Goal: Communication & Community: Answer question/provide support

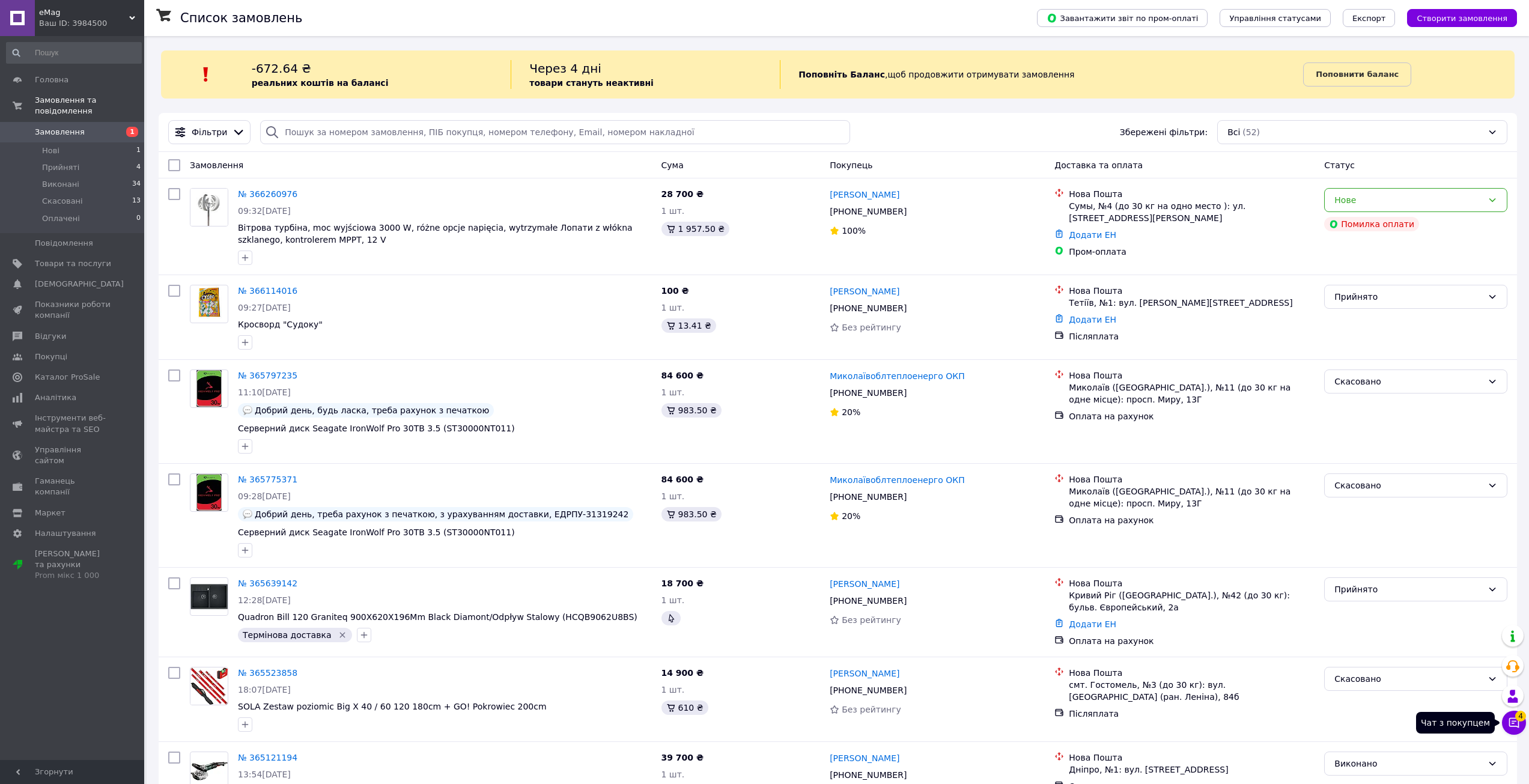
click at [1520, 726] on button "Чат з покупцем 4" at bounding box center [1514, 722] width 24 height 24
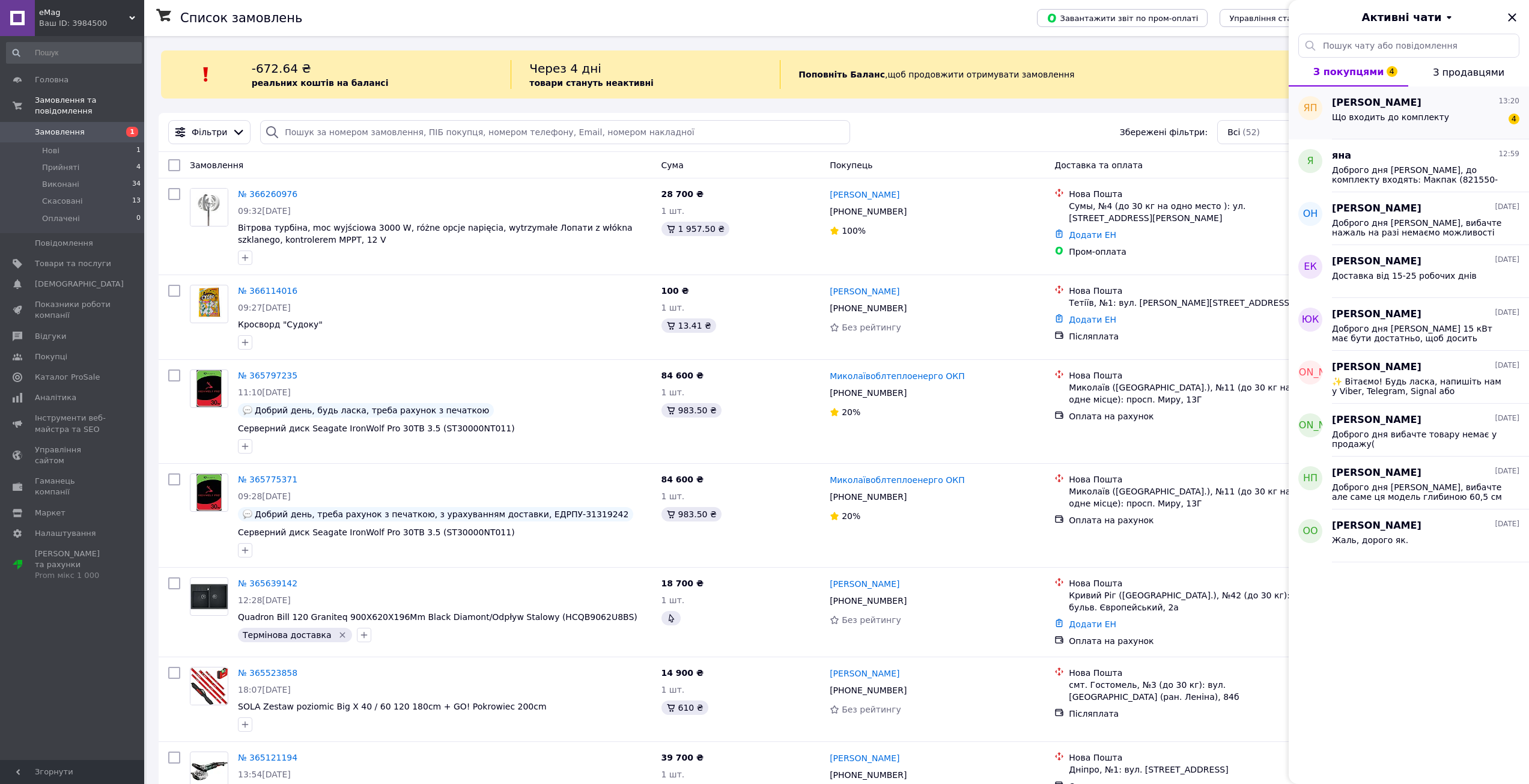
click at [1410, 110] on div "Що входить до комплекту 4" at bounding box center [1426, 119] width 187 height 19
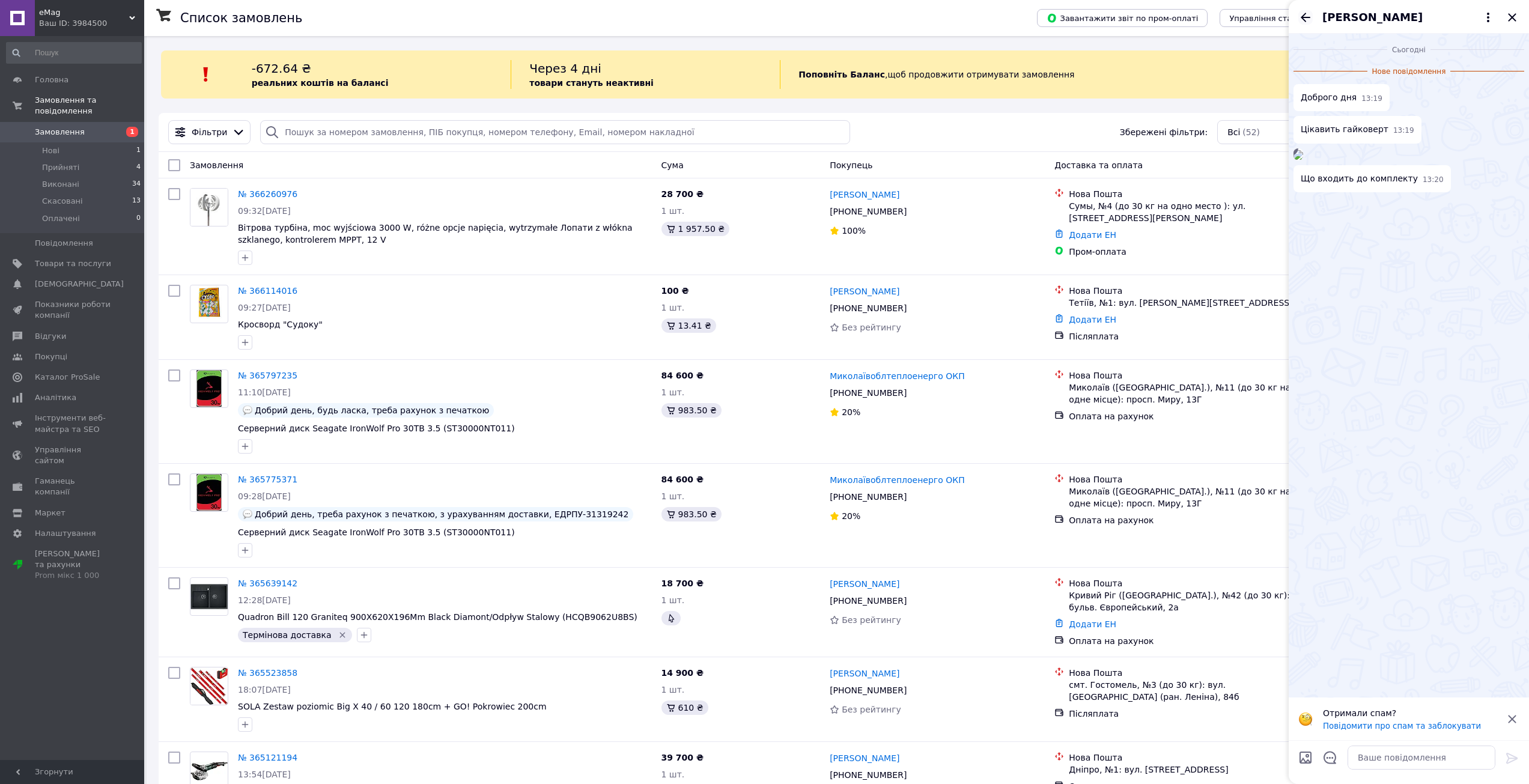
click at [1300, 15] on icon "Назад" at bounding box center [1305, 17] width 15 height 15
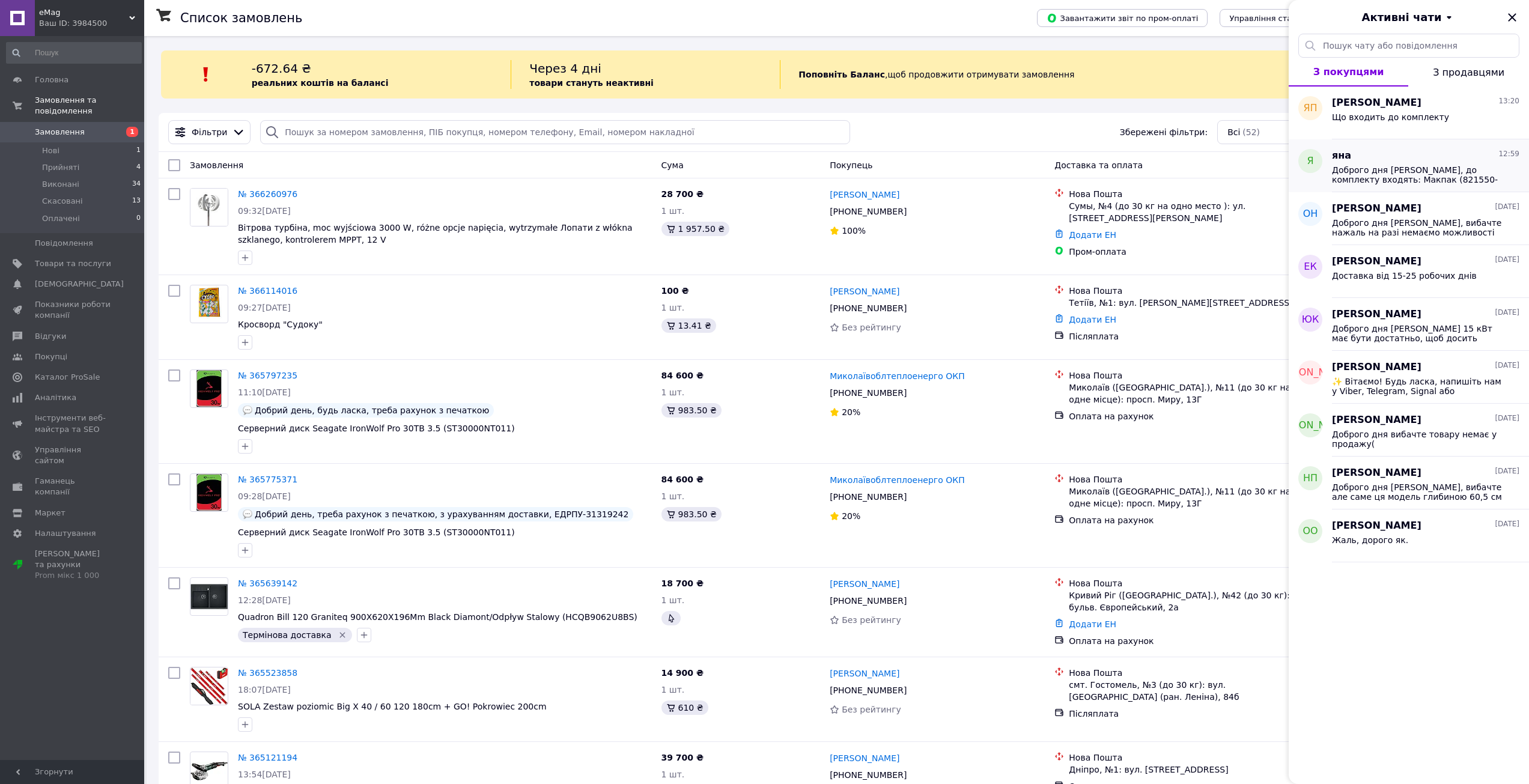
click at [1357, 169] on span "Доброго дня [PERSON_NAME], до комплекту входять: Макпак (821550-0) Вставка Makp…" at bounding box center [1417, 174] width 171 height 19
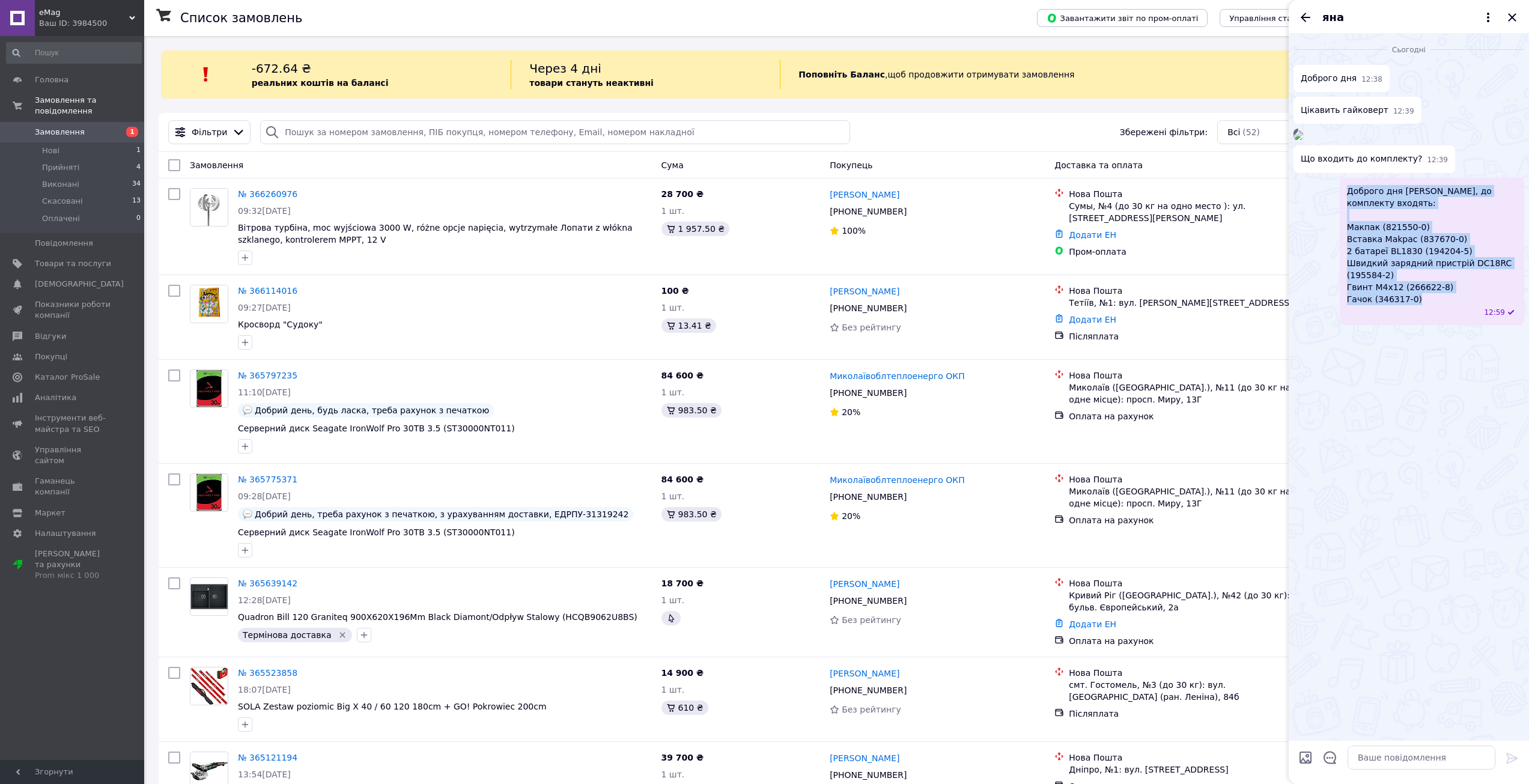
drag, startPoint x: 1413, startPoint y: 456, endPoint x: 1348, endPoint y: 363, distance: 113.5
click at [1348, 305] on span "Доброго дня [PERSON_NAME], до комплекту входять: Макпак (821550-0) Вставка Makp…" at bounding box center [1432, 245] width 170 height 120
copy span "Доброго дня [PERSON_NAME], до комплекту входять: Макпак (821550-0) Вставка Makp…"
click at [1306, 19] on icon "Назад" at bounding box center [1305, 17] width 15 height 15
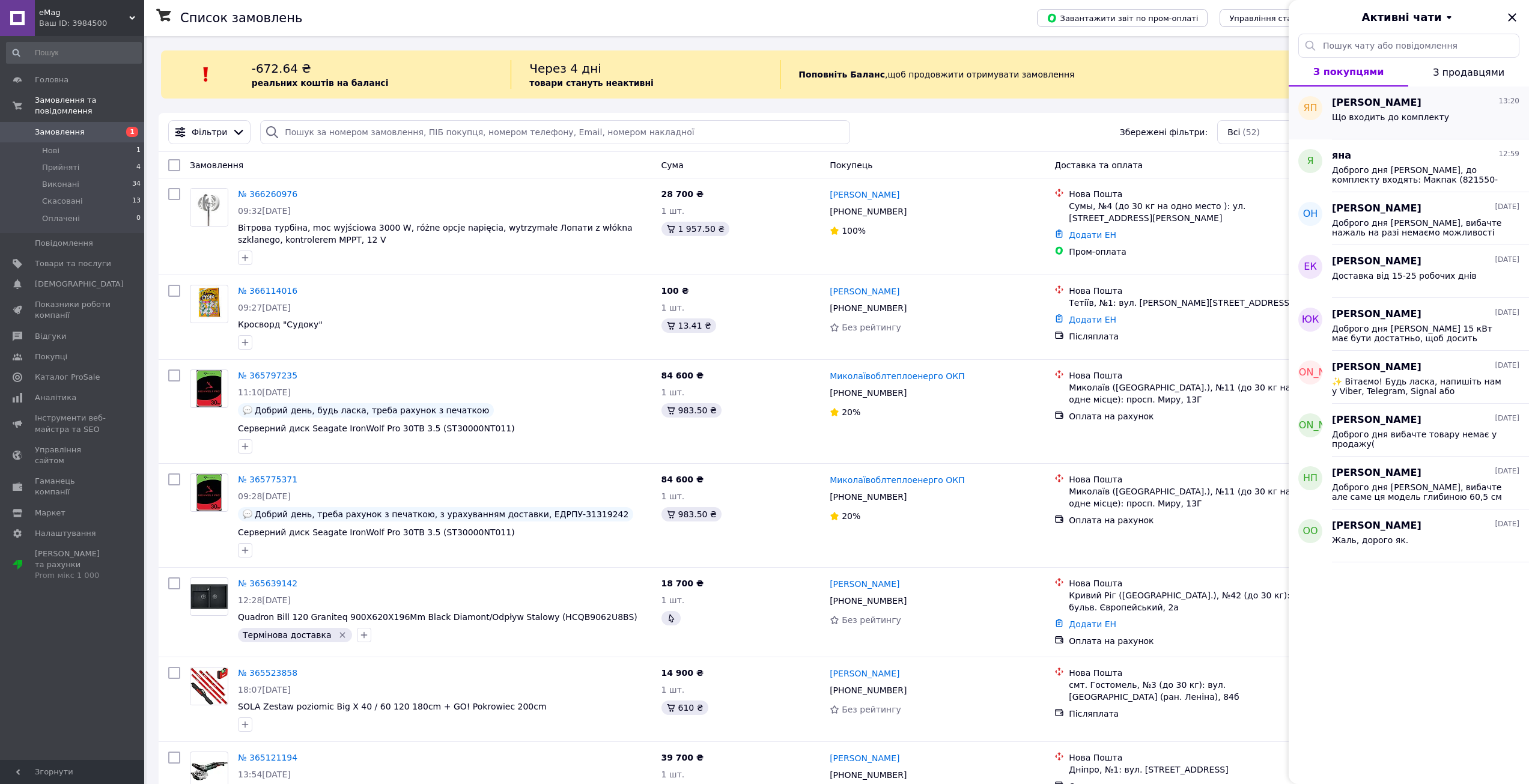
click at [1363, 121] on span "Що входить до комплекту" at bounding box center [1390, 117] width 117 height 9
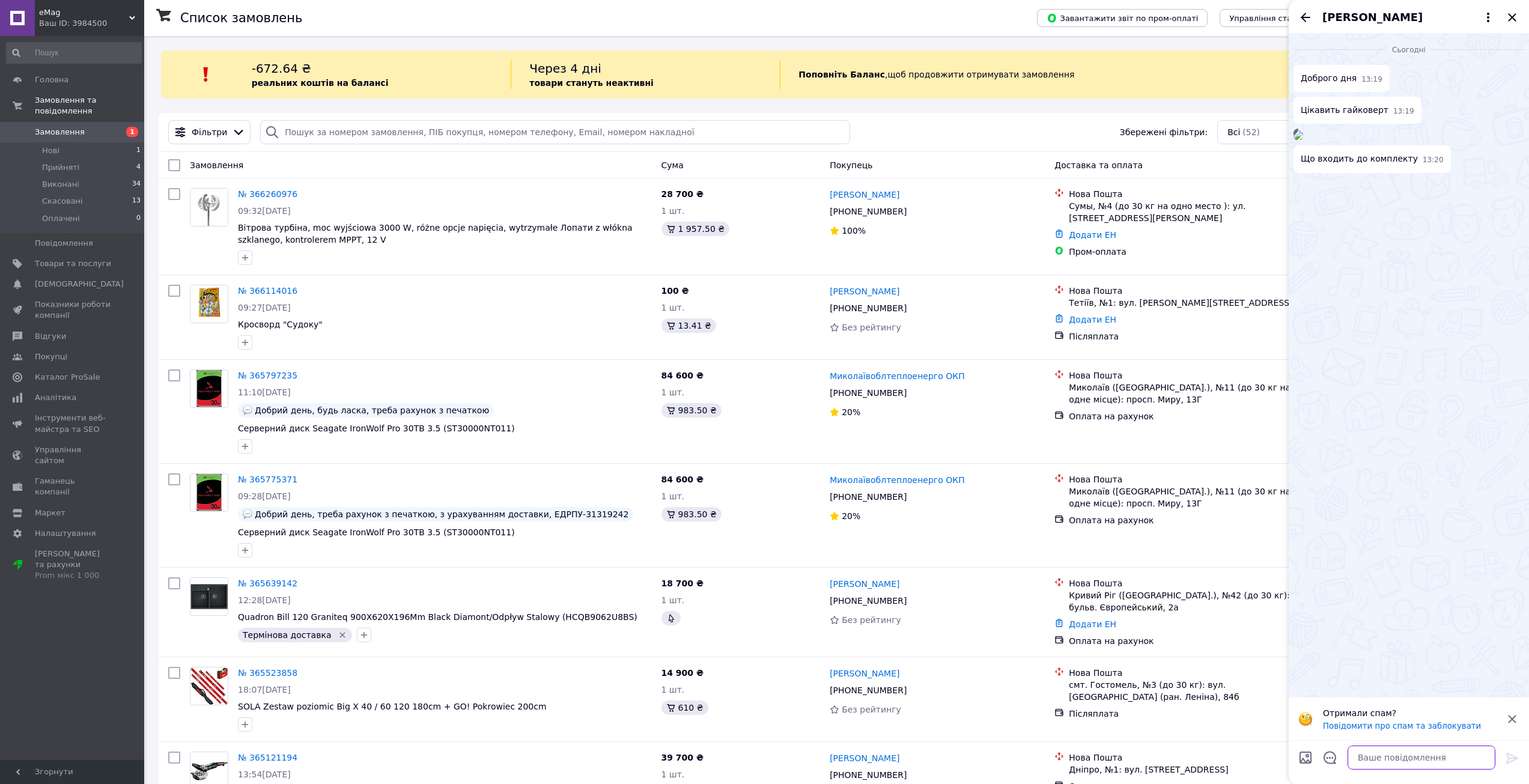
click at [1366, 757] on textarea at bounding box center [1421, 757] width 148 height 24
paste textarea "Доброго дня [PERSON_NAME], до комплекту входять: Макпак (821550-0) Вставка Makp…"
type textarea "Доброго дня [PERSON_NAME], до комплекту входять: Макпак (821550-0) Вставка Makp…"
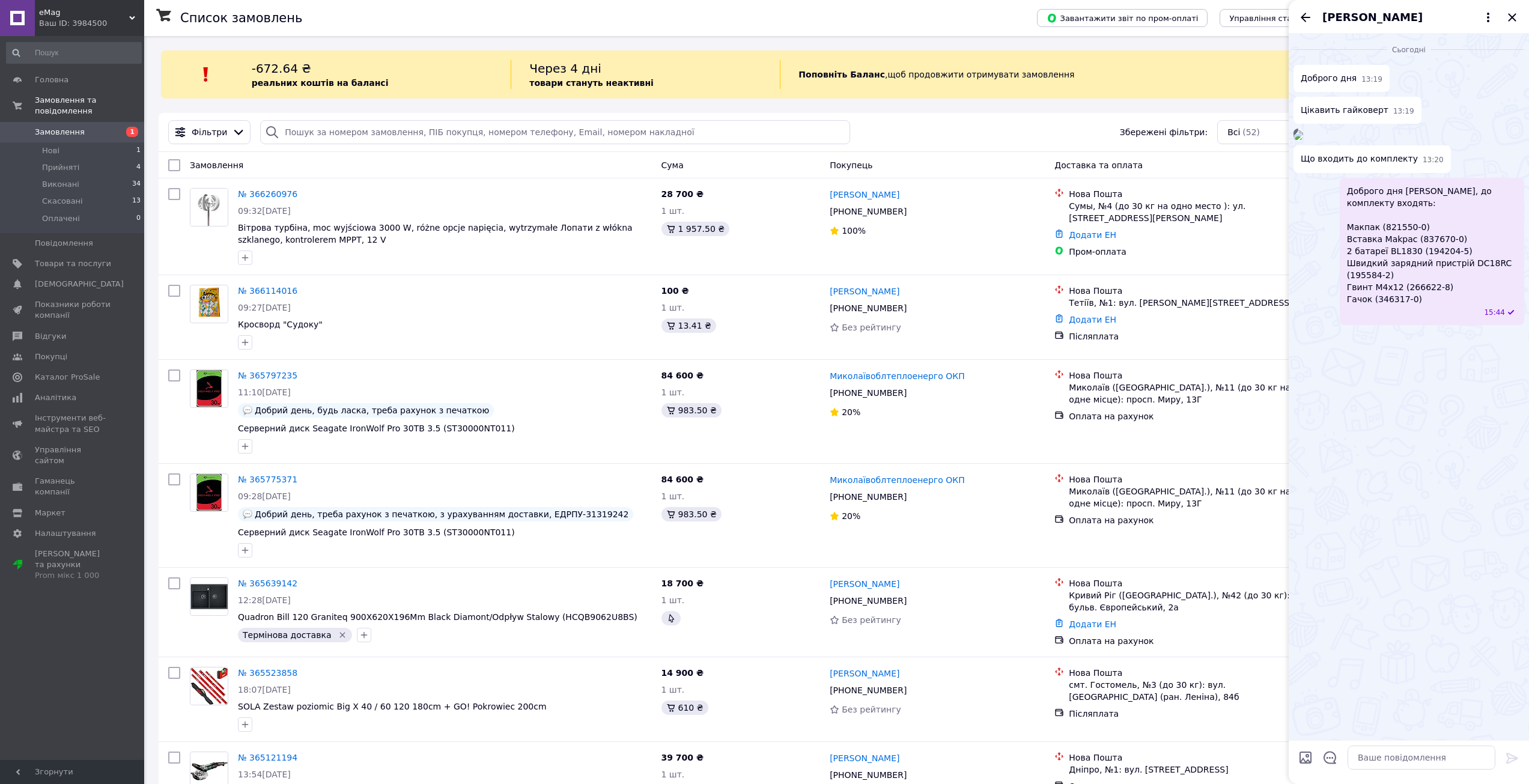
click at [1354, 19] on span "[PERSON_NAME]" at bounding box center [1373, 17] width 100 height 15
click at [1385, 48] on button "Про покупця" at bounding box center [1411, 47] width 168 height 24
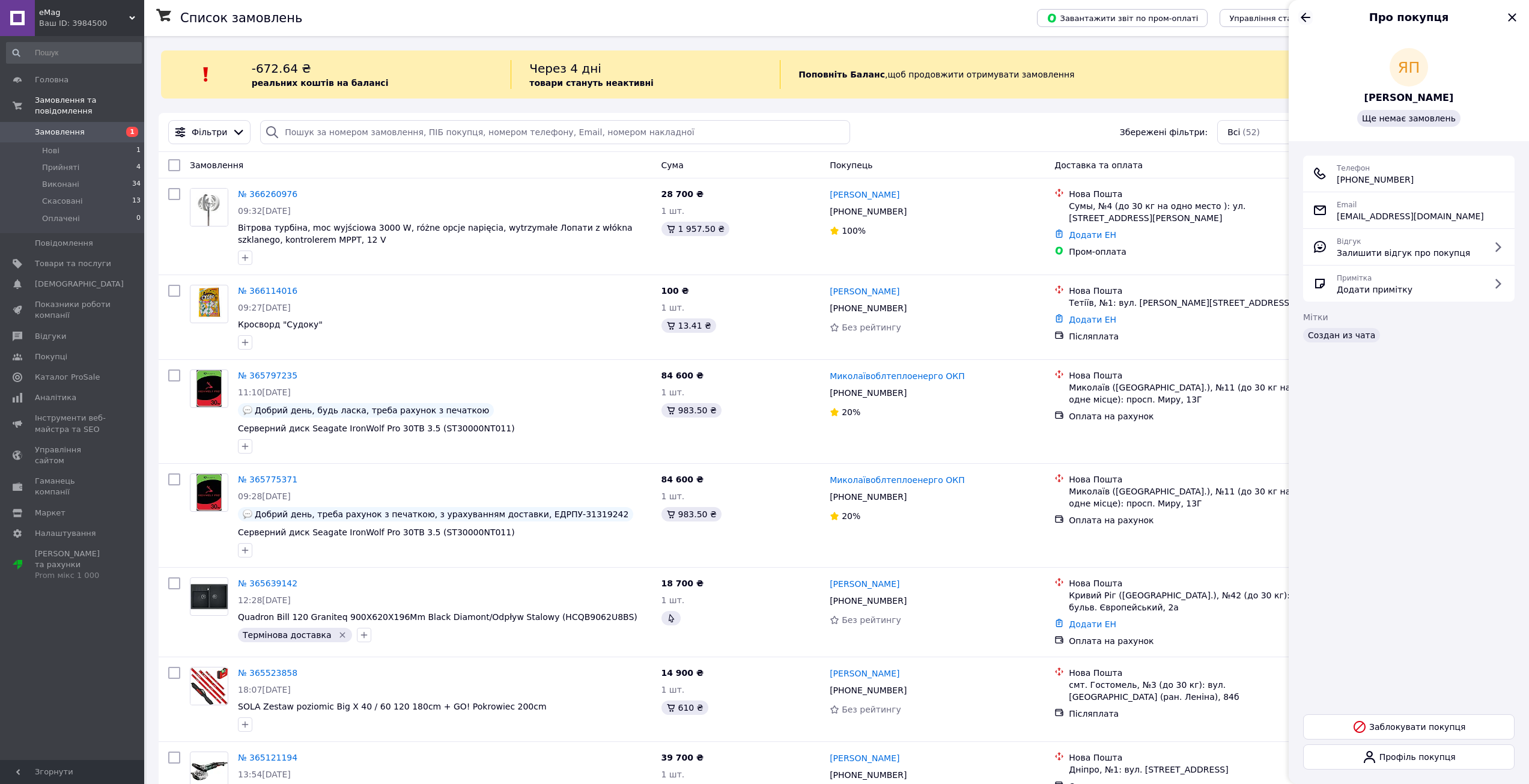
click at [1304, 15] on icon "Назад" at bounding box center [1305, 17] width 9 height 9
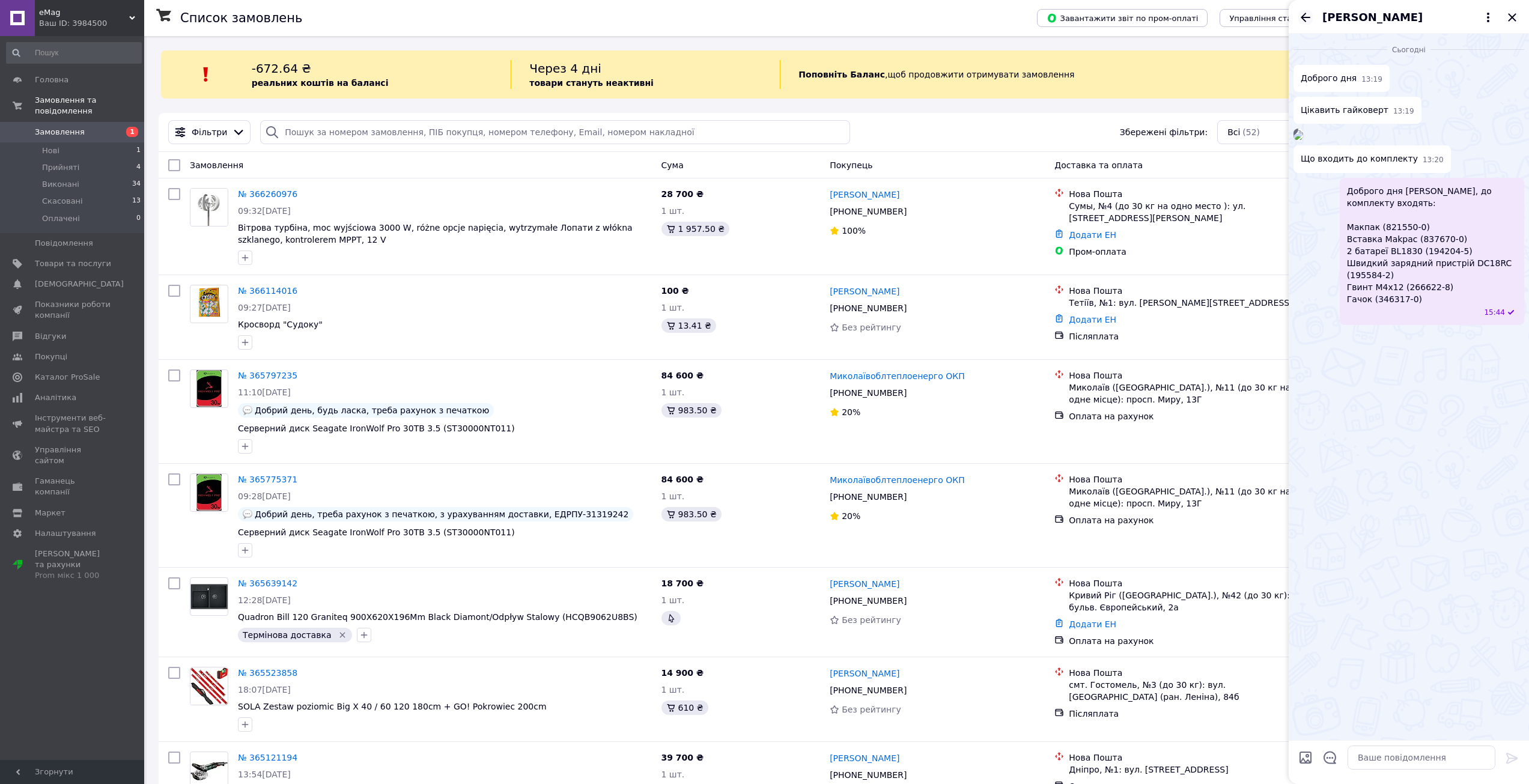
click at [1305, 15] on icon "Назад" at bounding box center [1305, 17] width 15 height 15
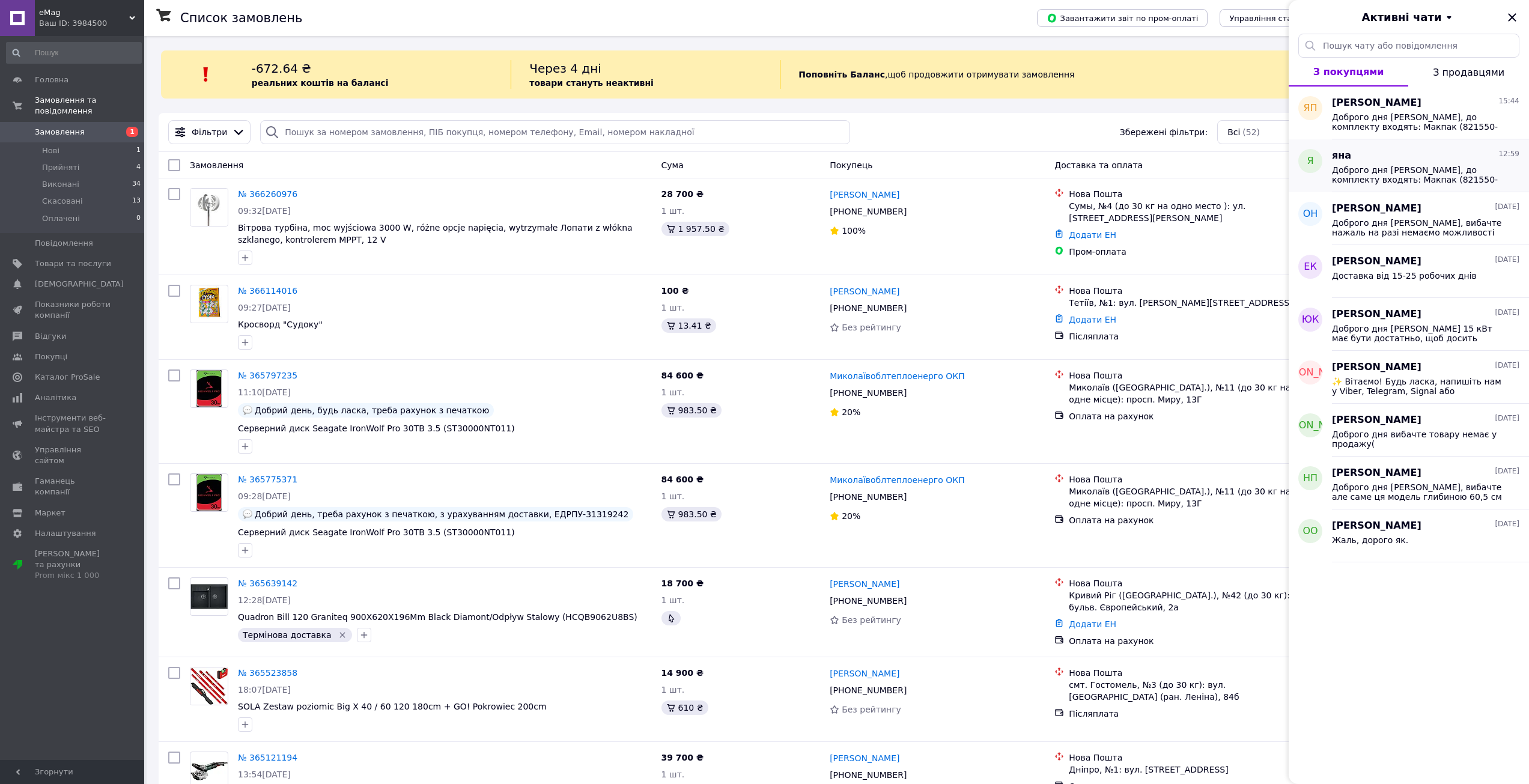
click at [1362, 164] on div "Доброго дня [PERSON_NAME], до комплекту входять: Макпак (821550-0) Вставка Makp…" at bounding box center [1426, 174] width 187 height 22
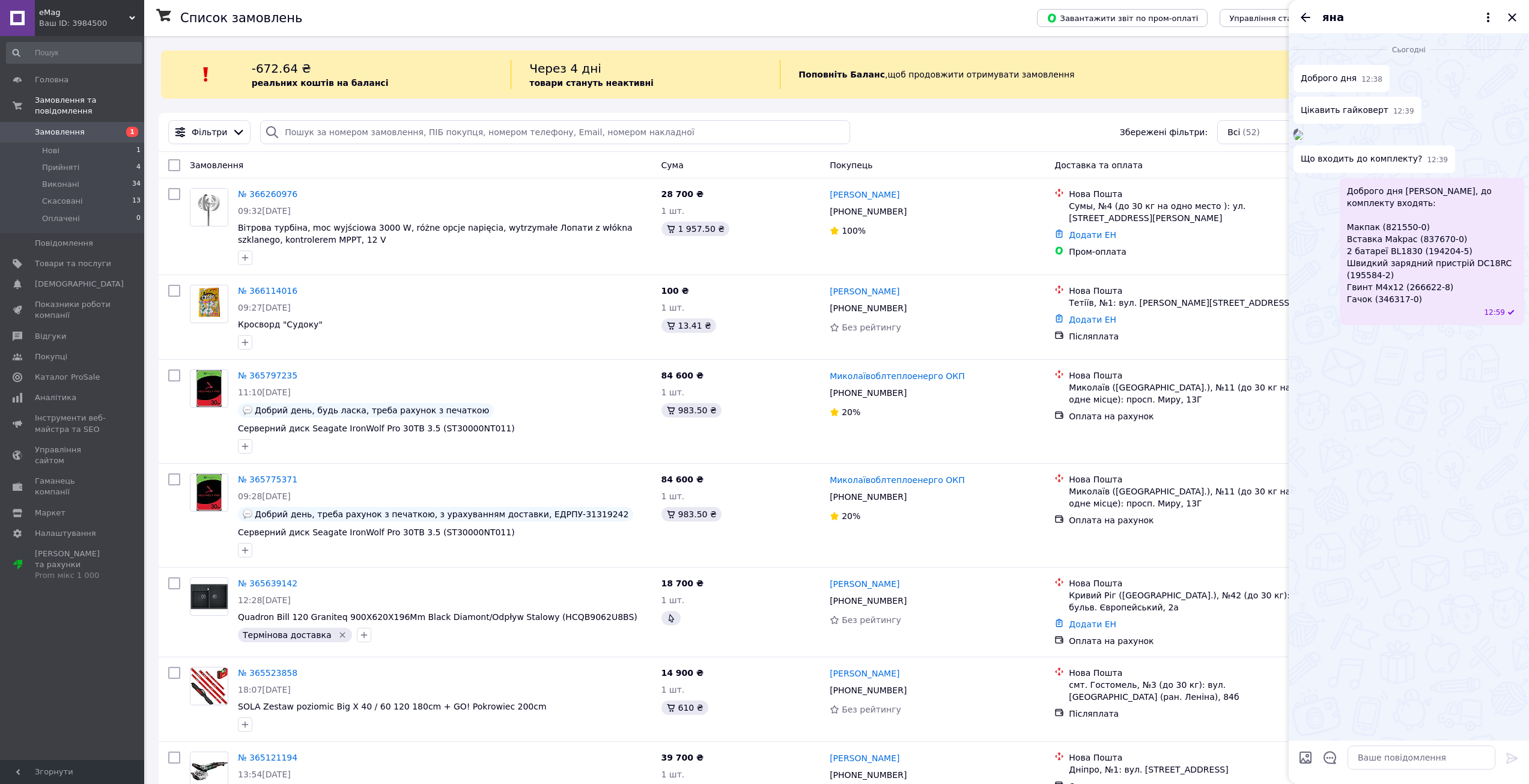
click at [1331, 12] on span "яна" at bounding box center [1334, 17] width 22 height 15
click at [1369, 44] on button "Про покупця" at bounding box center [1411, 47] width 168 height 24
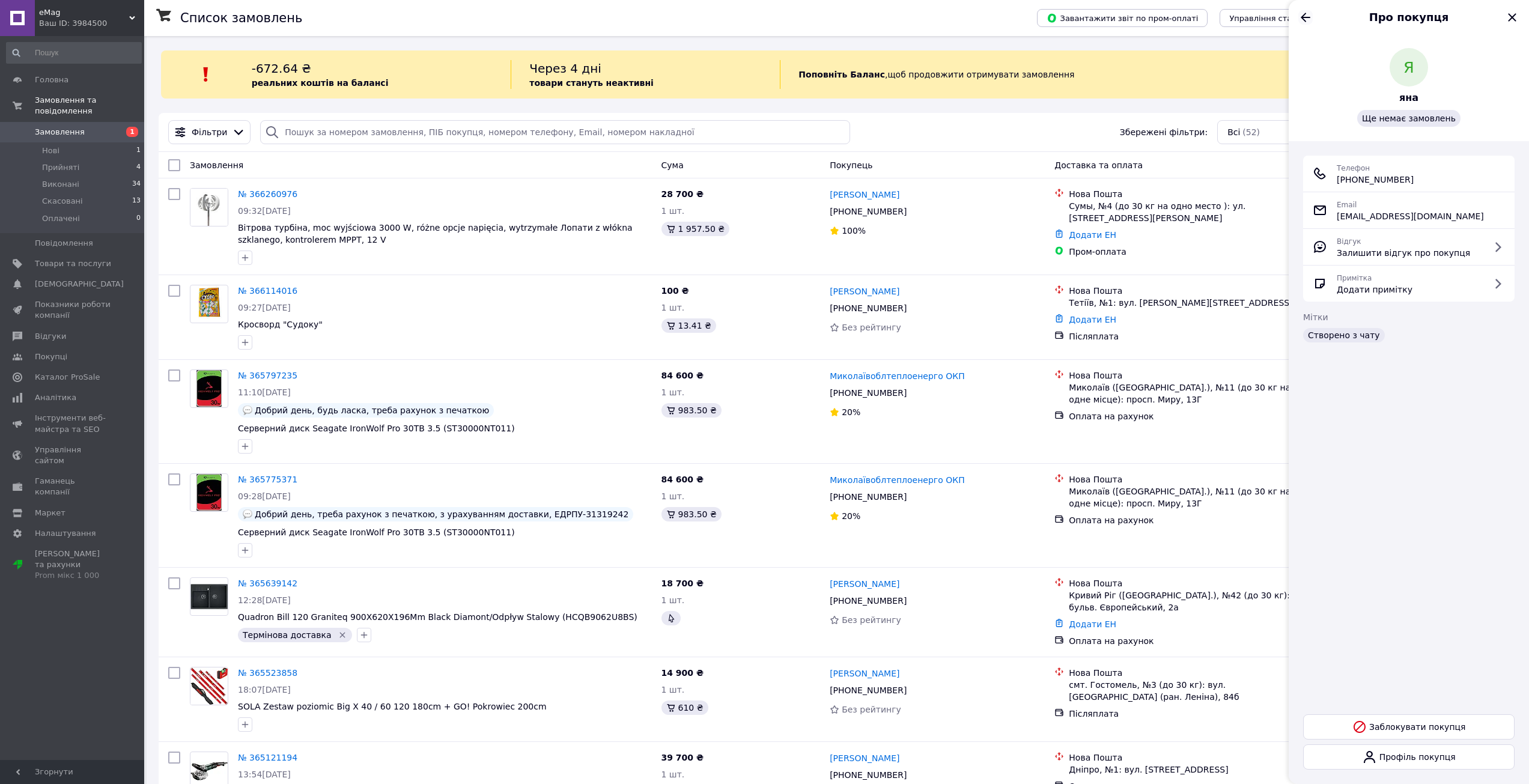
click at [1304, 15] on icon "Назад" at bounding box center [1305, 17] width 9 height 9
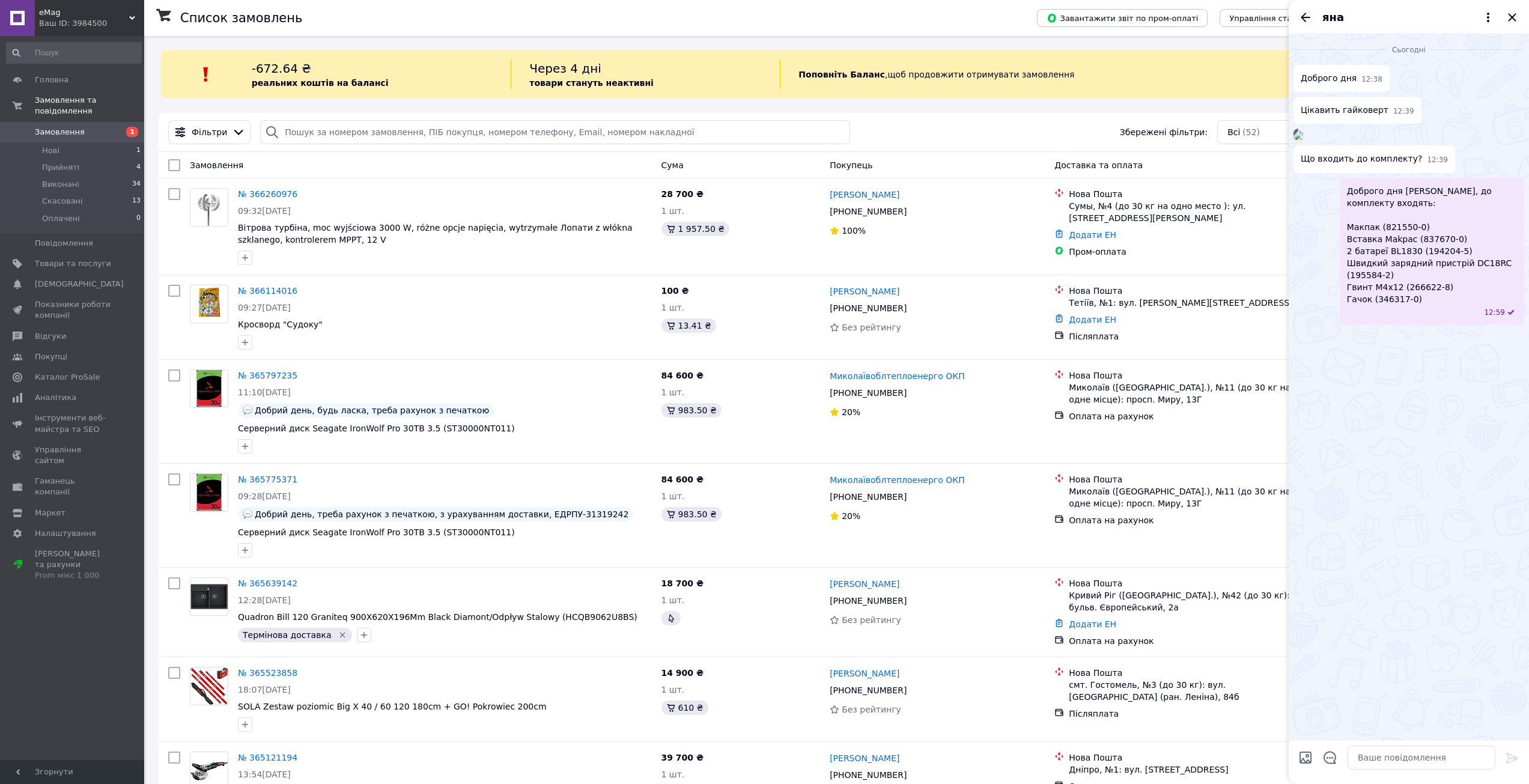
click at [1305, 10] on icon "Назад" at bounding box center [1305, 17] width 15 height 15
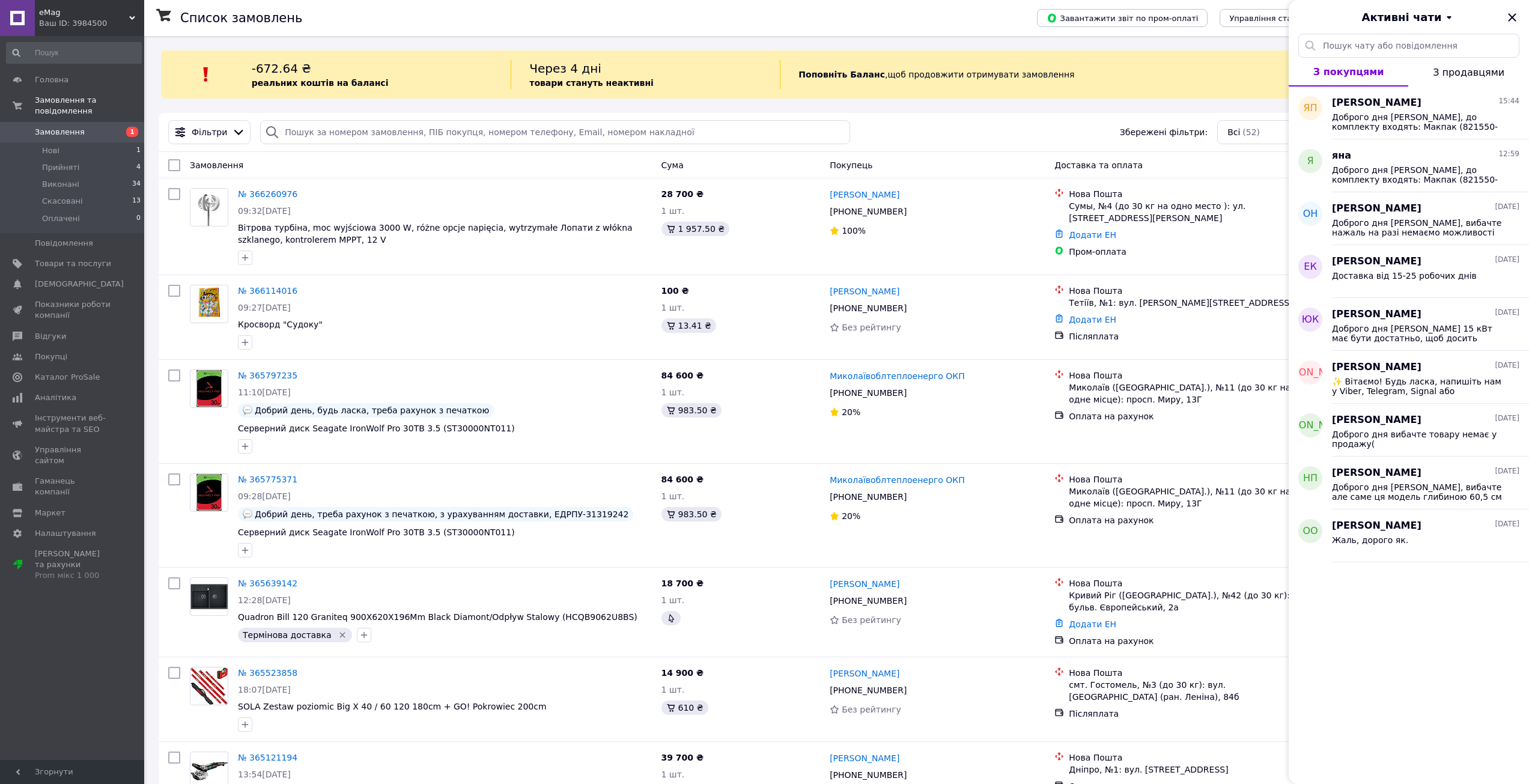
click at [1511, 16] on icon "Закрити" at bounding box center [1512, 17] width 8 height 8
